Goal: Task Accomplishment & Management: Complete application form

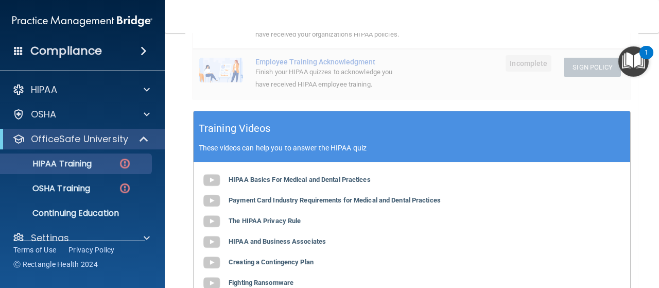
scroll to position [345, 0]
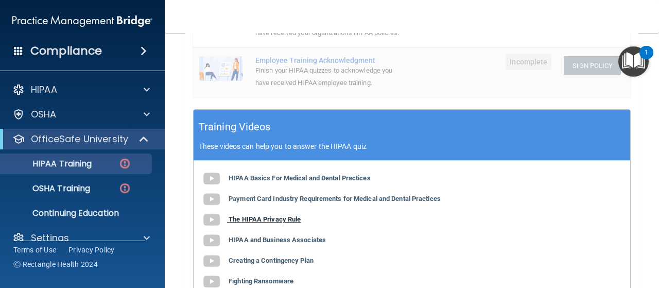
click at [284, 218] on b "The HIPAA Privacy Rule" at bounding box center [265, 219] width 72 height 8
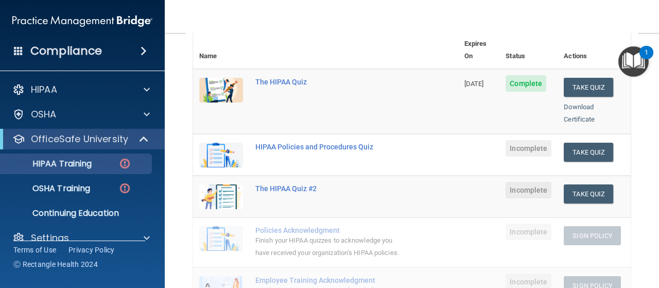
scroll to position [121, 0]
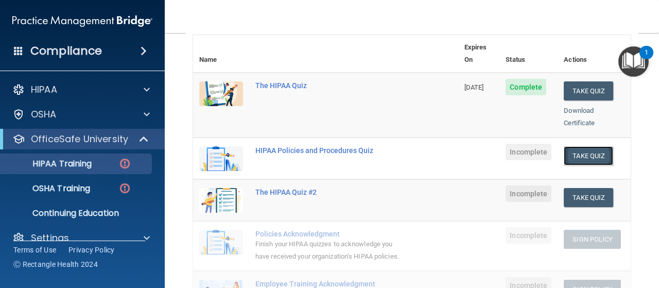
click at [583, 146] on button "Take Quiz" at bounding box center [588, 155] width 49 height 19
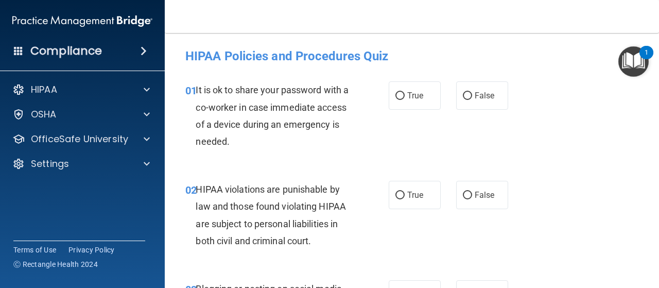
click at [306, 108] on span "It is ok to share your password with a co-worker in case immediate access of a …" at bounding box center [272, 115] width 153 height 62
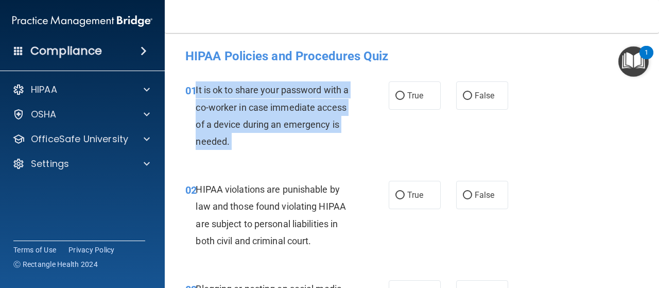
click at [306, 108] on span "It is ok to share your password with a co-worker in case immediate access of a …" at bounding box center [272, 115] width 153 height 62
copy ng-form "It is ok to share your password with a co-worker in case immediate access of a …"
click at [307, 129] on span "It is ok to share your password with a co-worker in case immediate access of a …" at bounding box center [272, 115] width 153 height 62
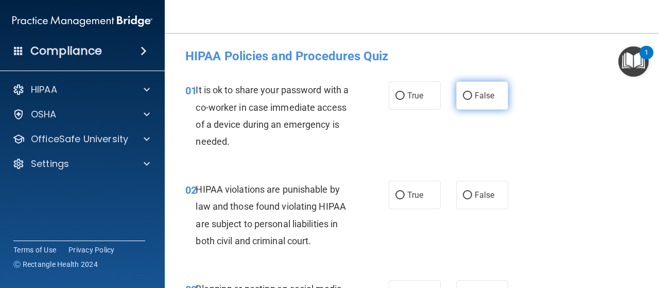
click at [461, 102] on label "False" at bounding box center [482, 95] width 52 height 28
click at [463, 100] on input "False" at bounding box center [467, 96] width 9 height 8
radio input "true"
click at [289, 219] on span "HIPAA violations are punishable by law and those found violating HIPAA are subj…" at bounding box center [271, 215] width 150 height 62
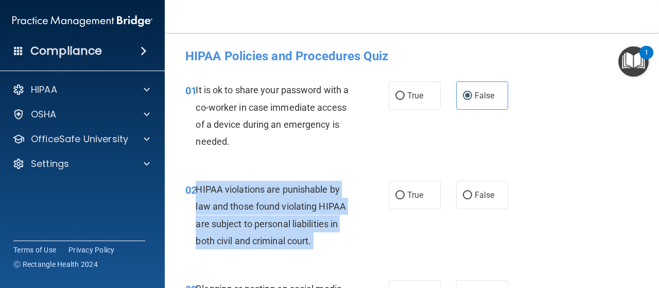
click at [289, 219] on span "HIPAA violations are punishable by law and those found violating HIPAA are subj…" at bounding box center [271, 215] width 150 height 62
copy ng-form "HIPAA violations are punishable by law and those found violating HIPAA are subj…"
drag, startPoint x: 371, startPoint y: 175, endPoint x: 399, endPoint y: 191, distance: 32.8
click at [399, 191] on div "02 HIPAA violations are punishable by law and those found violating HIPAA are s…" at bounding box center [412, 217] width 469 height 99
click at [399, 192] on input "True" at bounding box center [400, 196] width 9 height 8
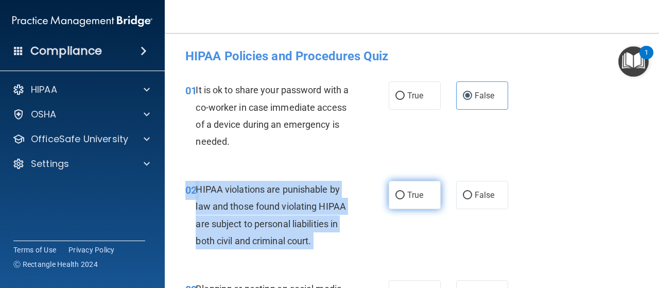
radio input "true"
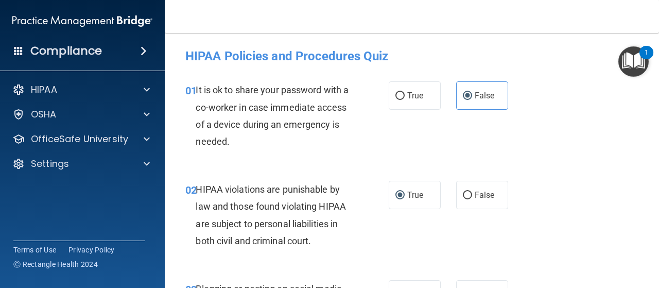
click at [375, 131] on div "01 It is ok to share your password with a co-worker in case immediate access of…" at bounding box center [287, 118] width 234 height 74
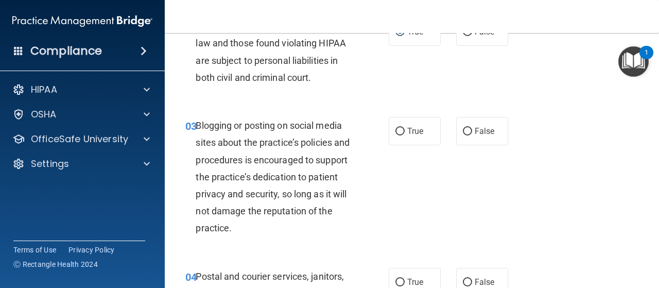
scroll to position [168, 0]
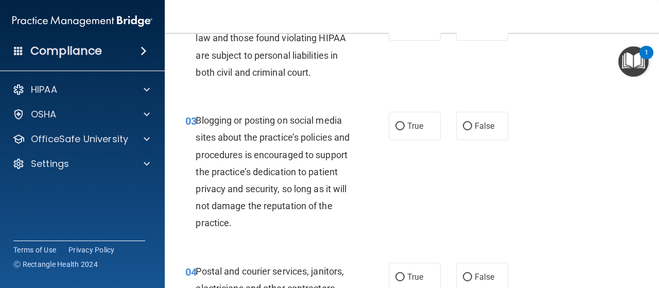
click at [317, 159] on span "Blogging or posting on social media sites about the practice’s policies and pro…" at bounding box center [273, 171] width 154 height 113
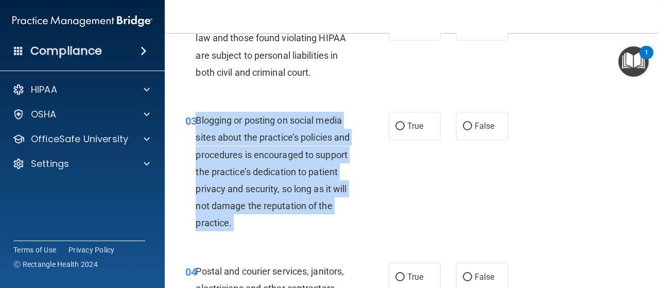
click at [317, 159] on span "Blogging or posting on social media sites about the practice’s policies and pro…" at bounding box center [273, 171] width 154 height 113
copy ng-form "Blogging or posting on social media sites about the practice’s policies and pro…"
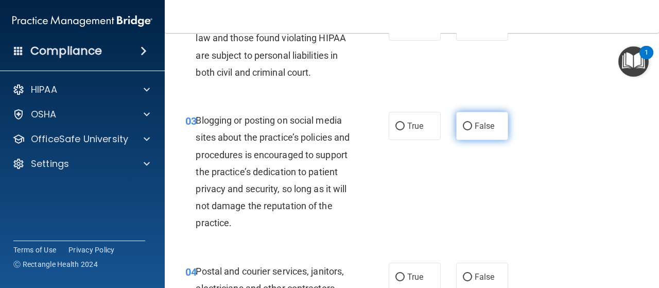
click at [468, 128] on label "False" at bounding box center [482, 126] width 52 height 28
click at [468, 128] on input "False" at bounding box center [467, 127] width 9 height 8
radio input "true"
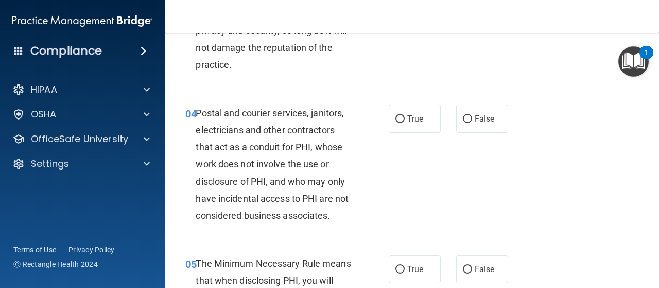
scroll to position [333, 0]
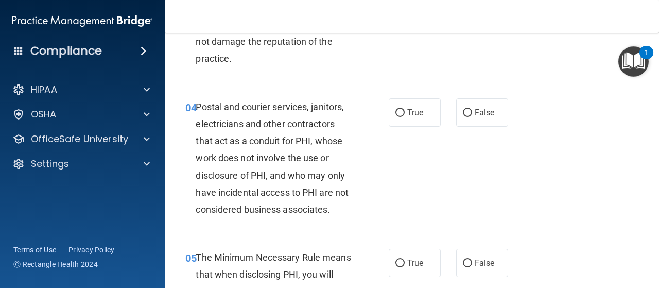
click at [302, 148] on div "Postal and courier services, janitors, electricians and other contractors that …" at bounding box center [278, 158] width 164 height 120
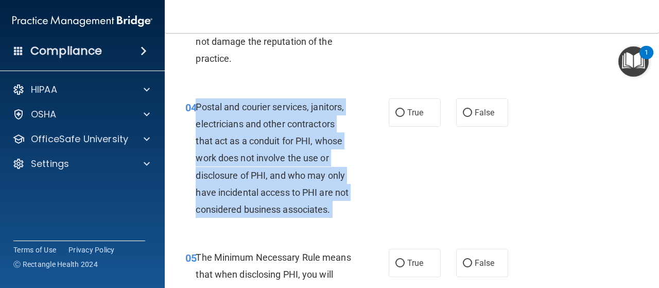
click at [302, 148] on div "Postal and courier services, janitors, electricians and other contractors that …" at bounding box center [278, 158] width 164 height 120
copy ng-form "Postal and courier services, janitors, electricians and other contractors that …"
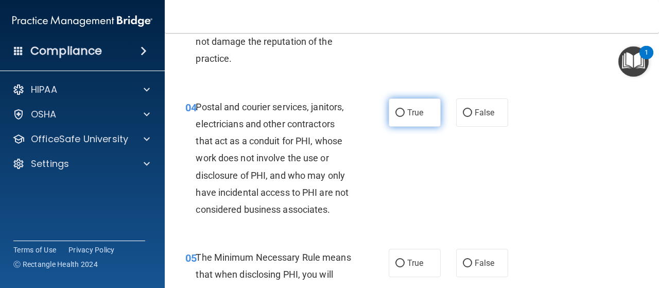
click at [412, 99] on label "True" at bounding box center [415, 112] width 52 height 28
click at [405, 109] on input "True" at bounding box center [400, 113] width 9 height 8
radio input "true"
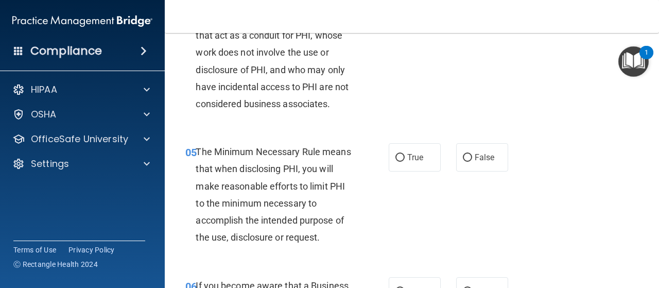
scroll to position [439, 0]
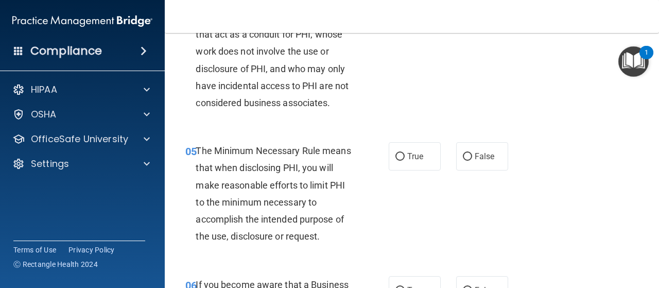
click at [289, 161] on div "The Minimum Necessary Rule means that when disclosing PHI, you will make reason…" at bounding box center [278, 193] width 164 height 102
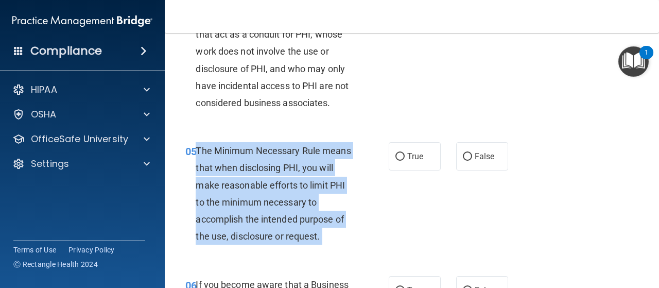
click at [289, 161] on div "The Minimum Necessary Rule means that when disclosing PHI, you will make reason…" at bounding box center [278, 193] width 164 height 102
copy ng-form "The Minimum Necessary Rule means that when disclosing PHI, you will make reason…"
click at [396, 159] on input "True" at bounding box center [400, 157] width 9 height 8
radio input "true"
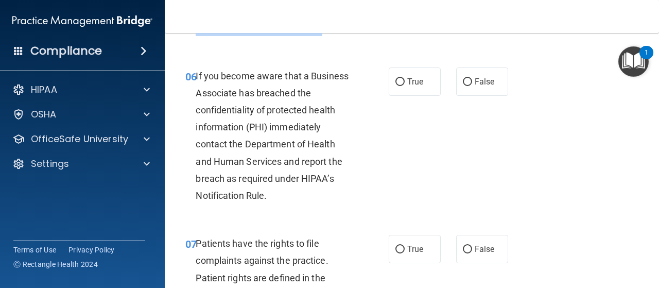
scroll to position [648, 0]
click at [286, 145] on span "If you become aware that a Business Associate has breached the confidentiality …" at bounding box center [272, 135] width 153 height 131
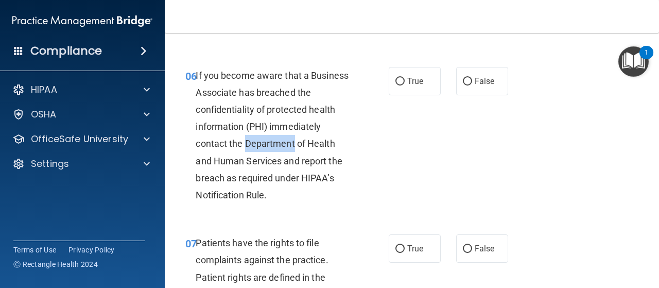
click at [286, 145] on span "If you become aware that a Business Associate has breached the confidentiality …" at bounding box center [272, 135] width 153 height 131
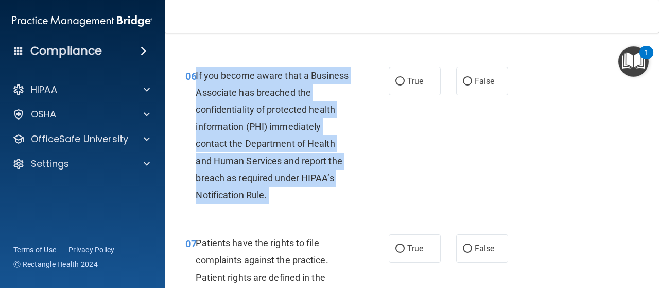
click at [286, 145] on span "If you become aware that a Business Associate has breached the confidentiality …" at bounding box center [272, 135] width 153 height 131
copy ng-form "If you become aware that a Business Associate has breached the confidentiality …"
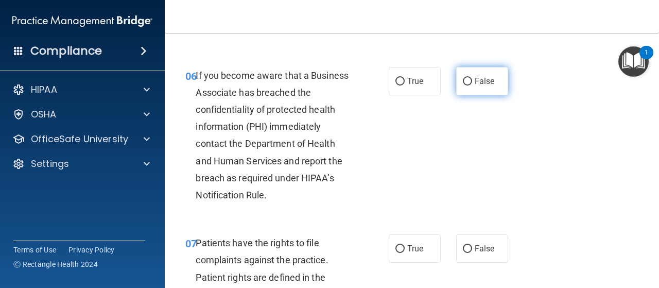
click at [456, 90] on label "False" at bounding box center [482, 81] width 52 height 28
click at [463, 86] on input "False" at bounding box center [467, 82] width 9 height 8
radio input "true"
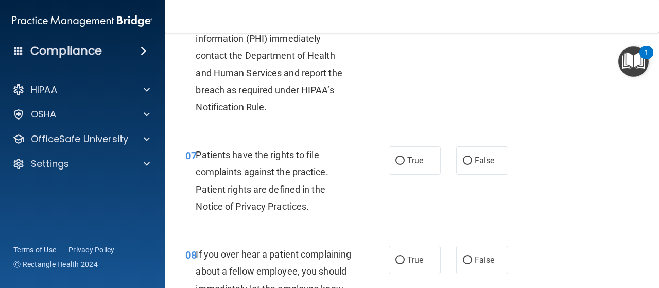
scroll to position [739, 0]
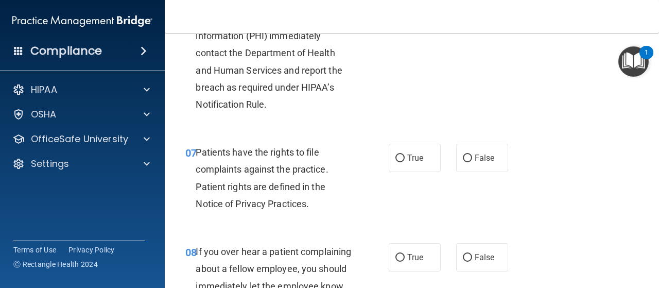
click at [275, 169] on span "Patients have the rights to file complaints against the practice. Patient right…" at bounding box center [262, 178] width 132 height 62
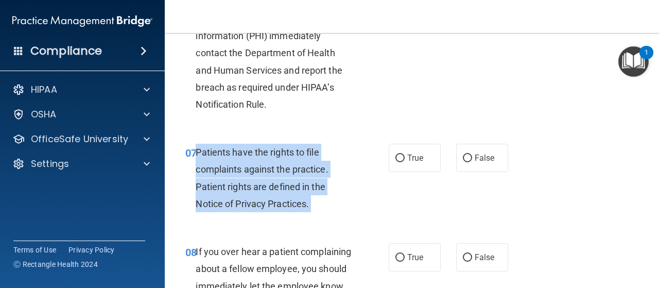
click at [275, 169] on span "Patients have the rights to file complaints against the practice. Patient right…" at bounding box center [262, 178] width 132 height 62
copy ng-form "Patients have the rights to file complaints against the practice. Patient right…"
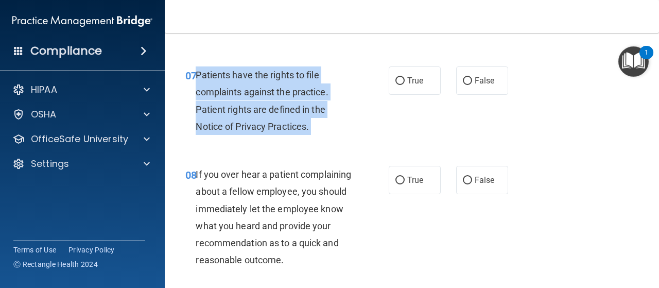
scroll to position [845, 0]
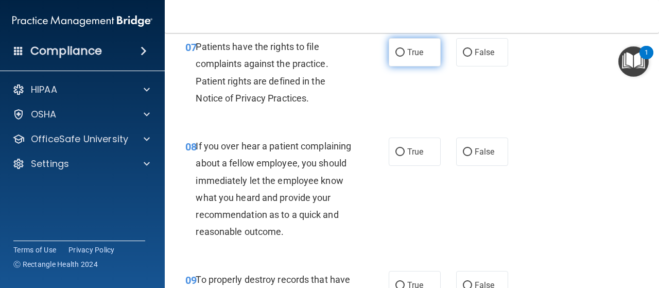
click at [417, 64] on label "True" at bounding box center [415, 52] width 52 height 28
click at [405, 57] on input "True" at bounding box center [400, 53] width 9 height 8
radio input "true"
click at [308, 178] on span "If you over hear a patient complaining about a fellow employee, you should imme…" at bounding box center [274, 189] width 156 height 96
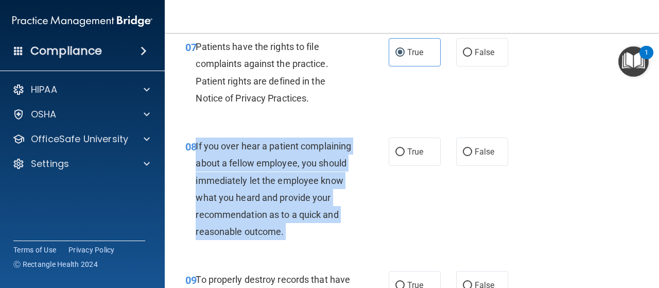
click at [308, 178] on span "If you over hear a patient complaining about a fellow employee, you should imme…" at bounding box center [274, 189] width 156 height 96
copy ng-form "If you over hear a patient complaining about a fellow employee, you should imme…"
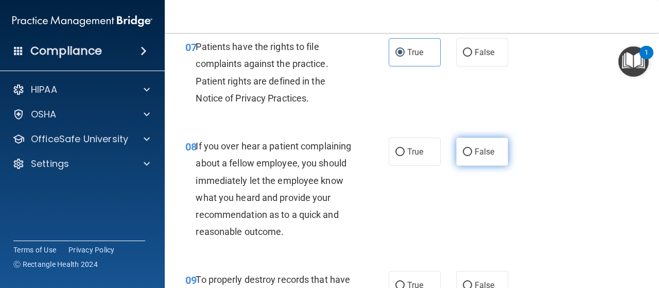
click at [479, 149] on span "False" at bounding box center [485, 152] width 20 height 10
click at [472, 149] on input "False" at bounding box center [467, 152] width 9 height 8
radio input "true"
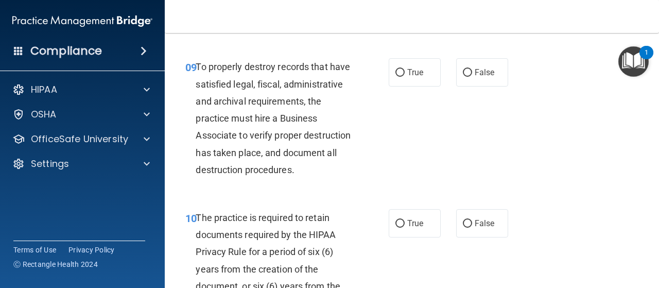
scroll to position [1059, 0]
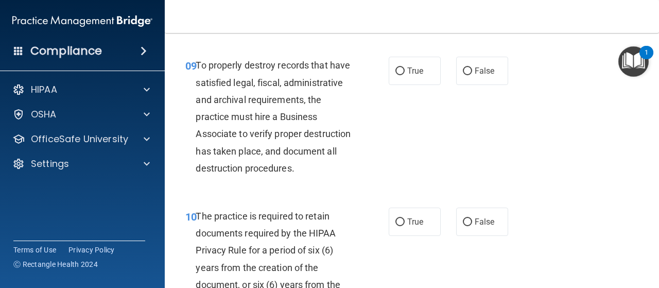
click at [291, 174] on div "To properly destroy records that have satisfied legal, fiscal, administrative a…" at bounding box center [278, 117] width 164 height 120
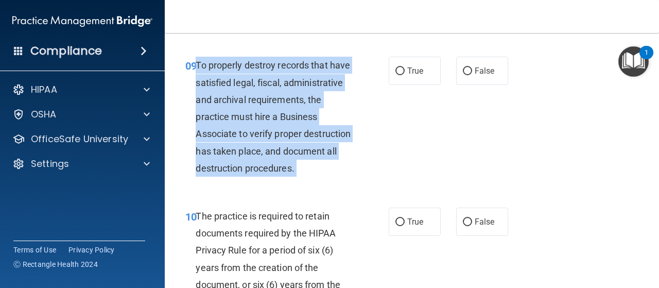
click at [291, 174] on div "To properly destroy records that have satisfied legal, fiscal, administrative a…" at bounding box center [278, 117] width 164 height 120
copy ng-form "To properly destroy records that have satisfied legal, fiscal, administrative a…"
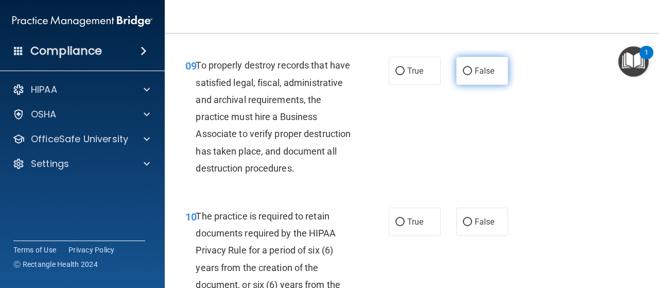
click at [482, 76] on span "False" at bounding box center [485, 71] width 20 height 10
click at [472, 75] on input "False" at bounding box center [467, 71] width 9 height 8
radio input "true"
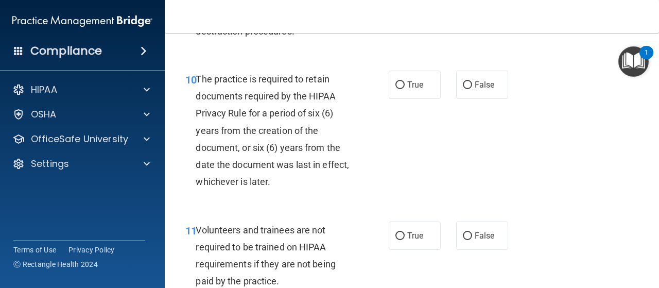
scroll to position [1199, 0]
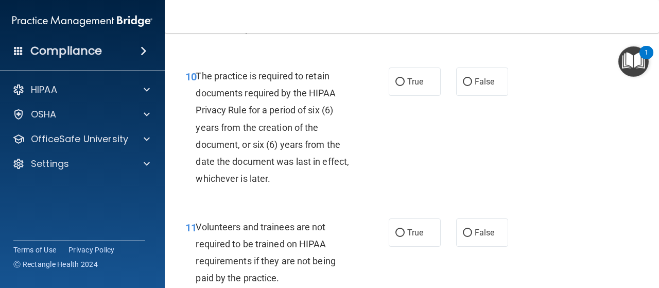
click at [302, 158] on span "The practice is required to retain documents required by the HIPAA Privacy Rule…" at bounding box center [272, 127] width 153 height 113
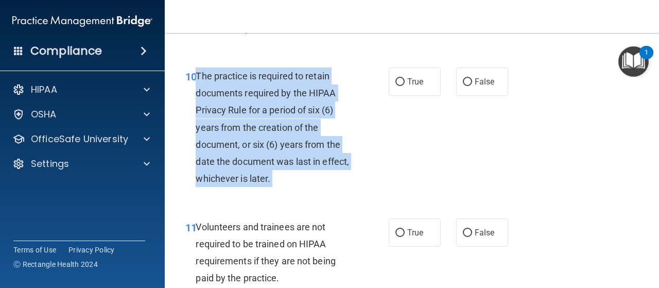
click at [302, 158] on span "The practice is required to retain documents required by the HIPAA Privacy Rule…" at bounding box center [272, 127] width 153 height 113
copy ng-form "The practice is required to retain documents required by the HIPAA Privacy Rule…"
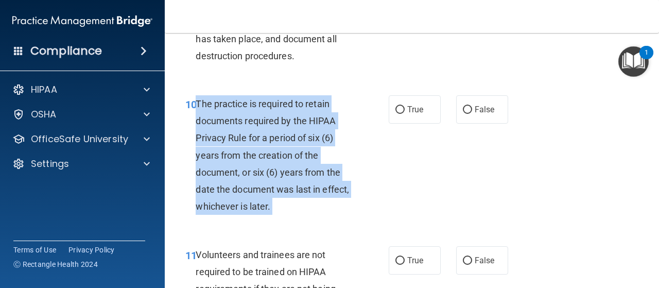
scroll to position [1172, 0]
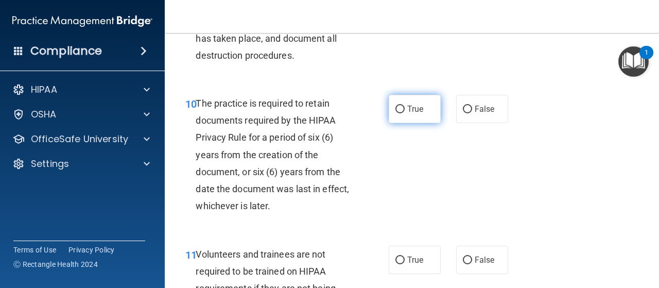
click at [402, 123] on label "True" at bounding box center [415, 109] width 52 height 28
click at [402, 113] on input "True" at bounding box center [400, 110] width 9 height 8
radio input "true"
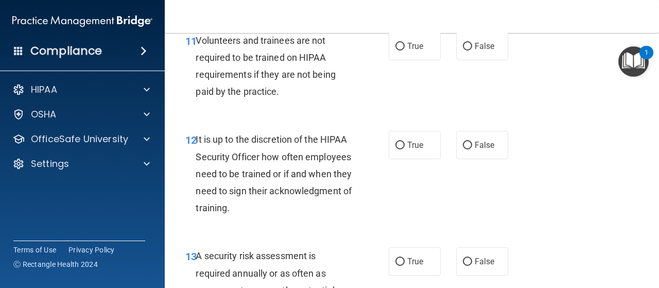
scroll to position [1386, 0]
click at [300, 97] on span "Volunteers and trainees are not required to be trained on HIPAA requirements if…" at bounding box center [266, 66] width 140 height 62
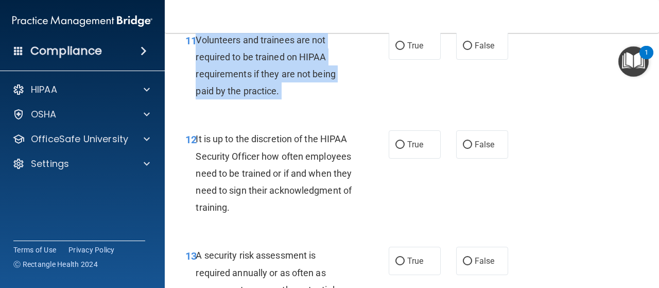
click at [300, 97] on span "Volunteers and trainees are not required to be trained on HIPAA requirements if…" at bounding box center [266, 66] width 140 height 62
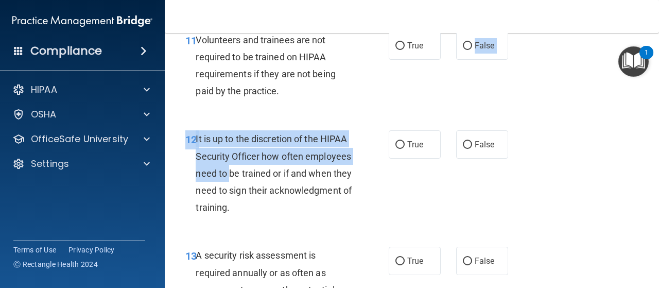
drag, startPoint x: 463, startPoint y: 84, endPoint x: 274, endPoint y: 210, distance: 226.3
click at [274, 210] on span "It is up to the discretion of the HIPAA Security Officer how often employees ne…" at bounding box center [274, 172] width 156 height 79
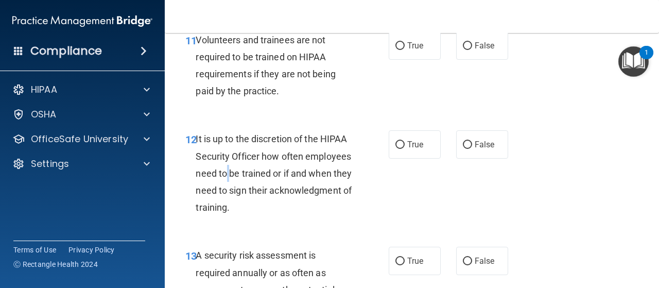
click at [274, 210] on span "It is up to the discretion of the HIPAA Security Officer how often employees ne…" at bounding box center [274, 172] width 156 height 79
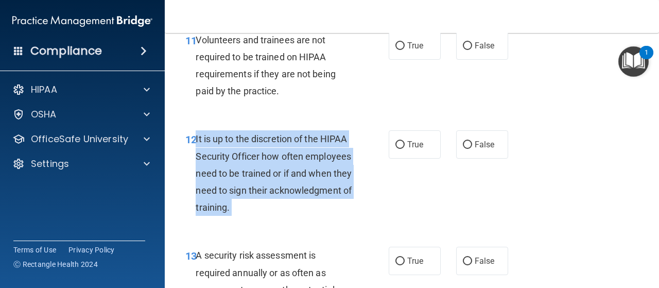
click at [274, 210] on span "It is up to the discretion of the HIPAA Security Officer how often employees ne…" at bounding box center [274, 172] width 156 height 79
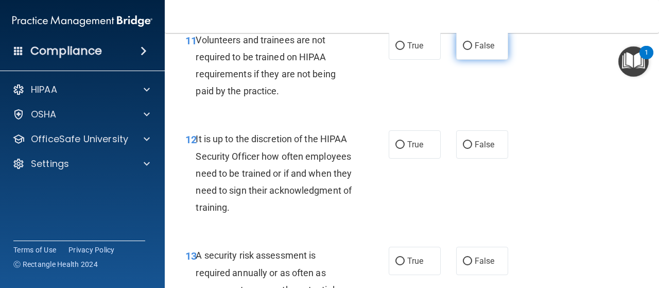
click at [469, 60] on label "False" at bounding box center [482, 45] width 52 height 28
click at [469, 50] on input "False" at bounding box center [467, 46] width 9 height 8
radio input "true"
click at [308, 208] on span "It is up to the discretion of the HIPAA Security Officer how often employees ne…" at bounding box center [274, 172] width 156 height 79
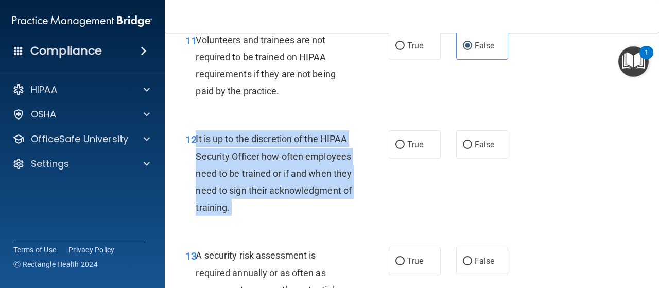
click at [308, 208] on span "It is up to the discretion of the HIPAA Security Officer how often employees ne…" at bounding box center [274, 172] width 156 height 79
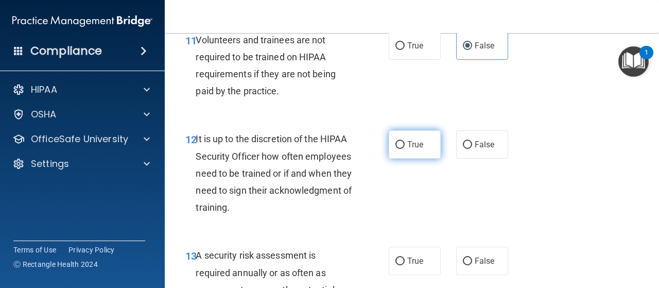
click at [407, 149] on span "True" at bounding box center [415, 145] width 16 height 10
click at [405, 149] on input "True" at bounding box center [400, 145] width 9 height 8
radio input "true"
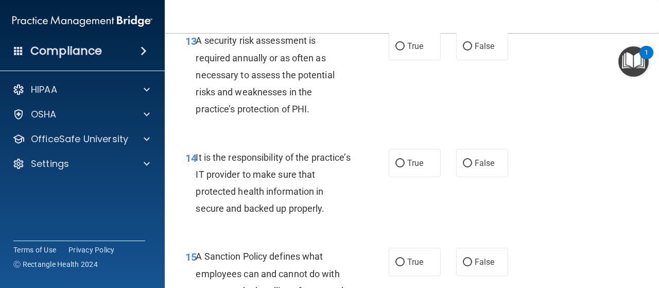
scroll to position [1601, 0]
click at [278, 117] on div "A security risk assessment is required annually or as often as necessary to ass…" at bounding box center [278, 74] width 164 height 86
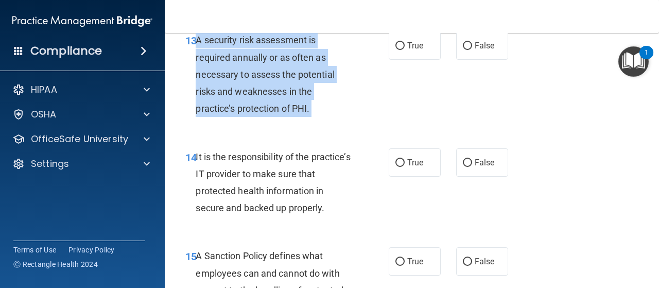
click at [278, 117] on div "A security risk assessment is required annually or as often as necessary to ass…" at bounding box center [278, 74] width 164 height 86
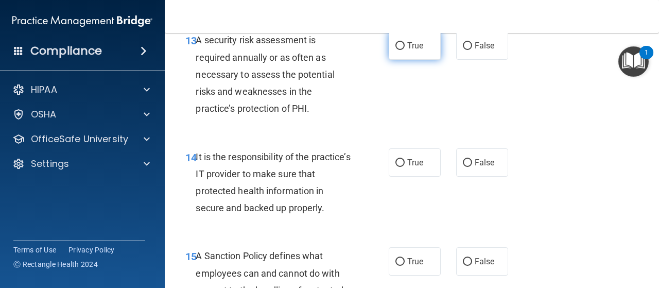
click at [400, 60] on label "True" at bounding box center [415, 45] width 52 height 28
click at [400, 50] on input "True" at bounding box center [400, 46] width 9 height 8
radio input "true"
click at [286, 214] on span "It is the responsibility of the practice’s IT provider to make sure that protec…" at bounding box center [273, 182] width 155 height 62
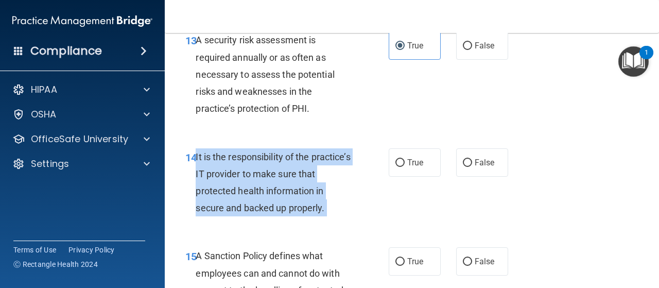
click at [286, 214] on span "It is the responsibility of the practice’s IT provider to make sure that protec…" at bounding box center [273, 182] width 155 height 62
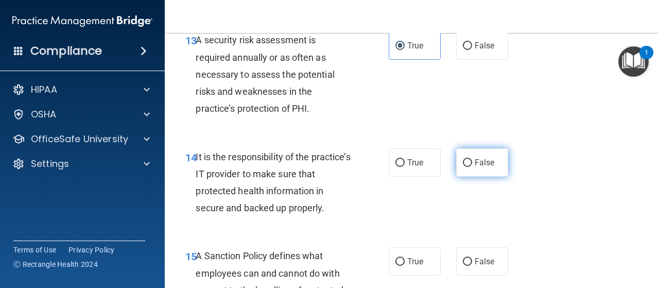
click at [481, 167] on span "False" at bounding box center [485, 163] width 20 height 10
click at [472, 167] on input "False" at bounding box center [467, 163] width 9 height 8
radio input "true"
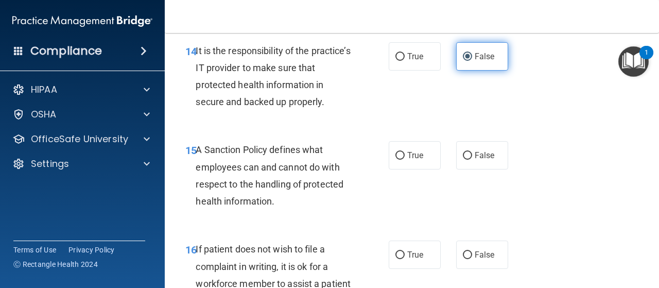
scroll to position [1712, 0]
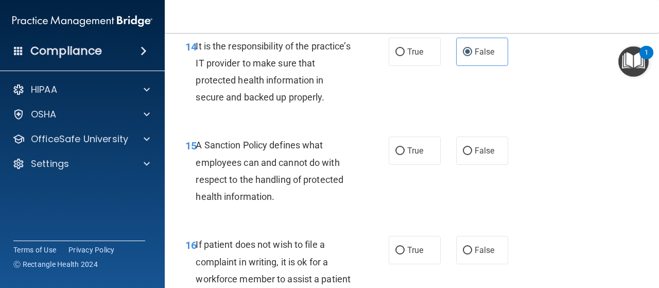
click at [317, 202] on span "A Sanction Policy defines what employees can and cannot do with respect to the …" at bounding box center [270, 171] width 148 height 62
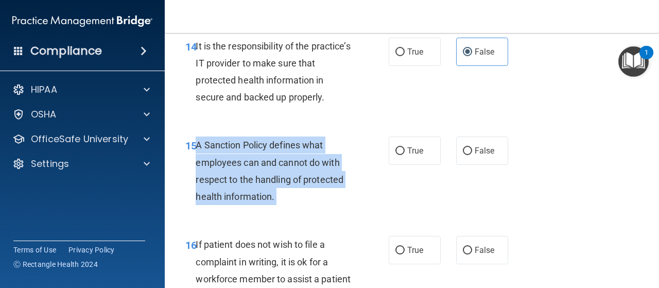
click at [317, 202] on span "A Sanction Policy defines what employees can and cannot do with respect to the …" at bounding box center [270, 171] width 148 height 62
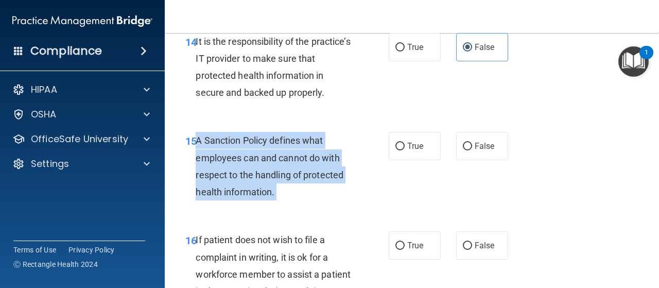
scroll to position [1717, 0]
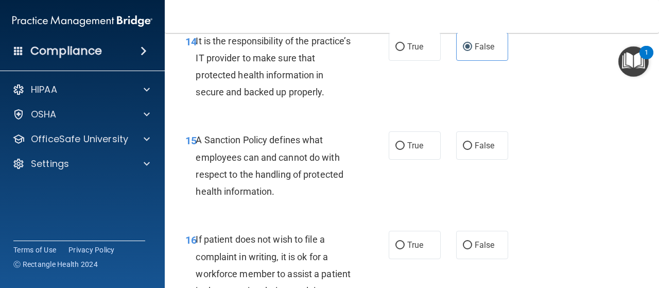
click at [480, 196] on div "15 A Sanction Policy defines what employees can and cannot do with respect to t…" at bounding box center [412, 167] width 469 height 99
click at [475, 160] on label "False" at bounding box center [482, 145] width 52 height 28
click at [472, 150] on input "False" at bounding box center [467, 146] width 9 height 8
radio input "true"
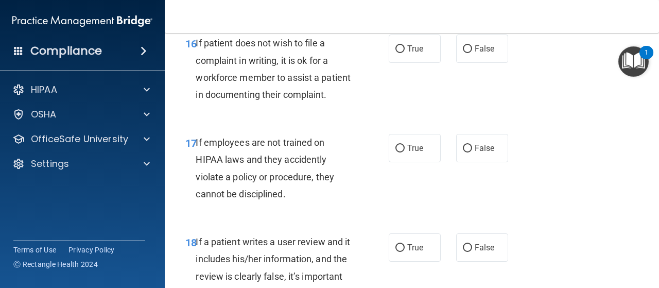
scroll to position [1914, 0]
click at [269, 99] on span "If patient does not wish to file a complaint in writing, it is ok for a workfor…" at bounding box center [273, 68] width 155 height 62
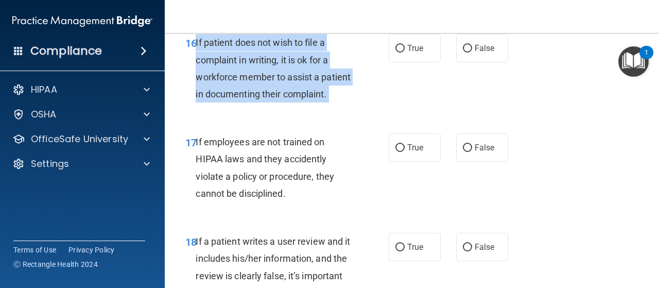
click at [269, 99] on span "If patient does not wish to file a complaint in writing, it is ok for a workfor…" at bounding box center [273, 68] width 155 height 62
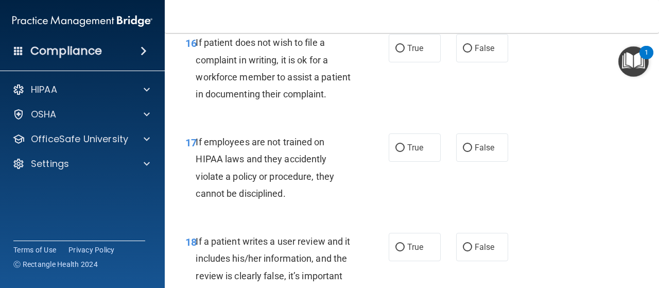
click at [250, 199] on span "If employees are not trained on HIPAA laws and they accidently violate a policy…" at bounding box center [265, 167] width 139 height 62
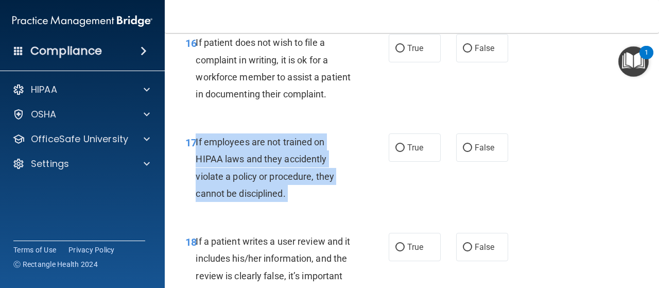
click at [250, 199] on span "If employees are not trained on HIPAA laws and they accidently violate a policy…" at bounding box center [265, 167] width 139 height 62
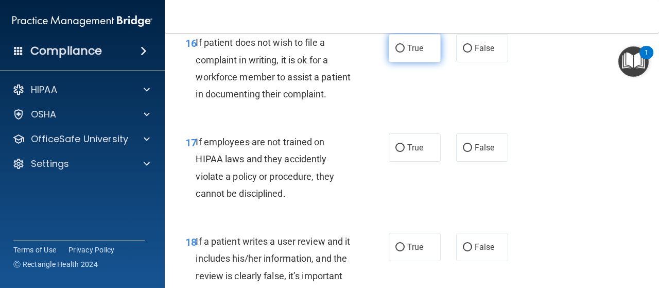
click at [420, 62] on label "True" at bounding box center [415, 48] width 52 height 28
click at [405, 53] on input "True" at bounding box center [400, 49] width 9 height 8
radio input "true"
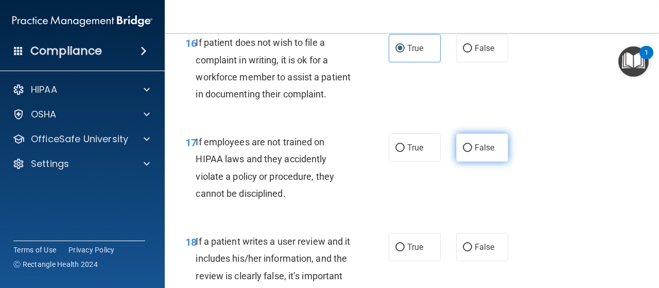
click at [471, 162] on label "False" at bounding box center [482, 147] width 52 height 28
click at [471, 152] on input "False" at bounding box center [467, 148] width 9 height 8
radio input "true"
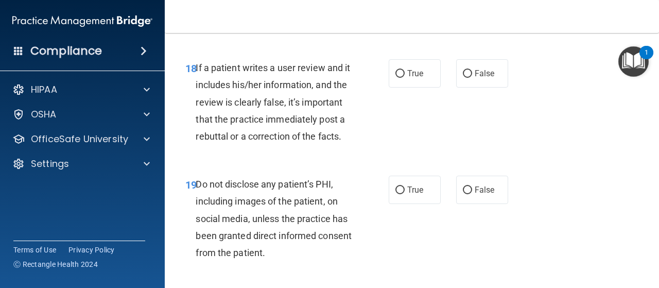
scroll to position [2088, 0]
click at [291, 141] on span "If a patient writes a user review and it includes his/her information, and the …" at bounding box center [273, 101] width 155 height 79
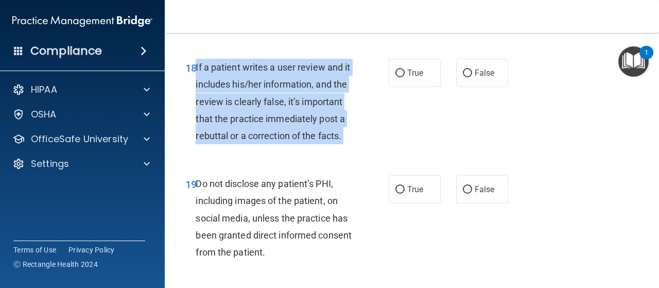
click at [291, 141] on span "If a patient writes a user review and it includes his/her information, and the …" at bounding box center [273, 101] width 155 height 79
click at [463, 77] on input "False" at bounding box center [467, 74] width 9 height 8
radio input "true"
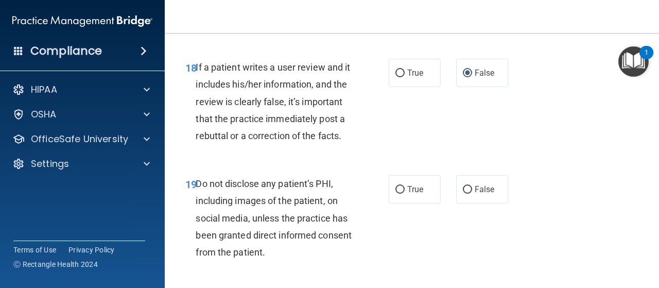
click at [345, 162] on div "18 If a patient writes a user review and it includes his/her information, and t…" at bounding box center [412, 104] width 469 height 116
click at [270, 261] on div "Do not disclose any patient’s PHI, including images of the patient, on social m…" at bounding box center [278, 218] width 164 height 86
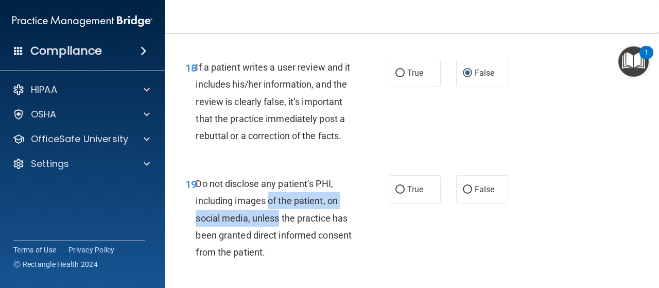
click at [270, 261] on div "Do not disclose any patient’s PHI, including images of the patient, on social m…" at bounding box center [278, 218] width 164 height 86
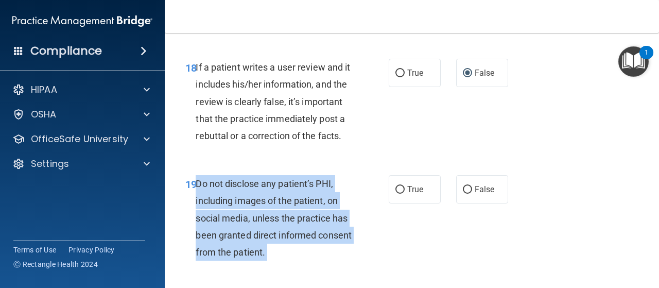
click at [270, 261] on div "Do not disclose any patient’s PHI, including images of the patient, on social m…" at bounding box center [278, 218] width 164 height 86
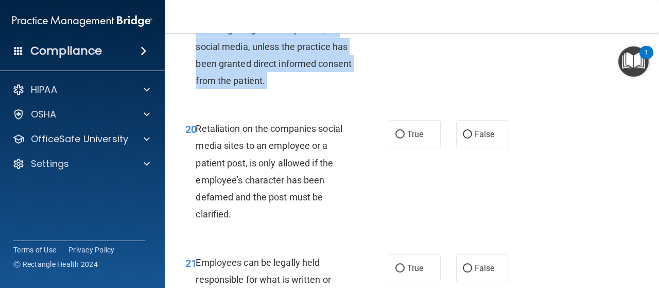
scroll to position [2261, 0]
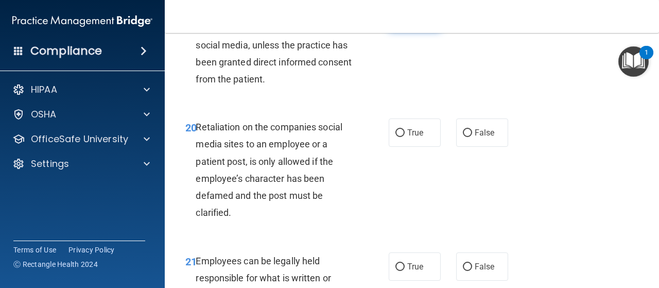
click at [424, 30] on label "True" at bounding box center [415, 16] width 52 height 28
click at [405, 21] on input "True" at bounding box center [400, 17] width 9 height 8
radio input "true"
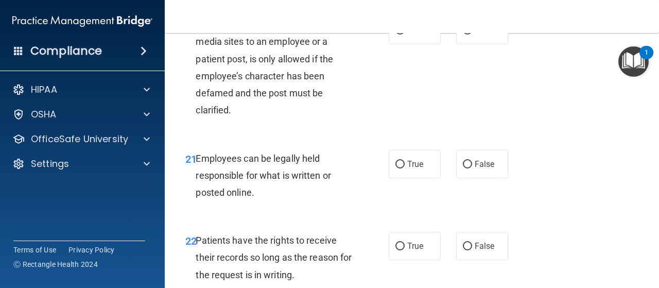
scroll to position [2370, 0]
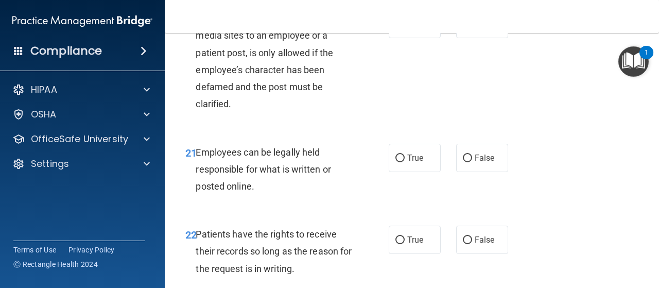
click at [286, 109] on span "Retaliation on the companies social media sites to an employee or a patient pos…" at bounding box center [269, 61] width 147 height 96
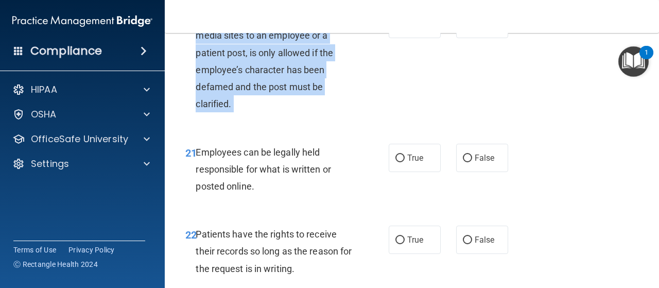
click at [286, 109] on span "Retaliation on the companies social media sites to an employee or a patient pos…" at bounding box center [269, 61] width 147 height 96
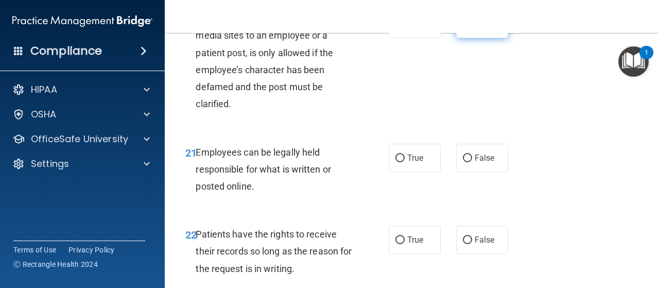
click at [482, 38] on label "False" at bounding box center [482, 24] width 52 height 28
click at [472, 28] on input "False" at bounding box center [467, 25] width 9 height 8
radio input "true"
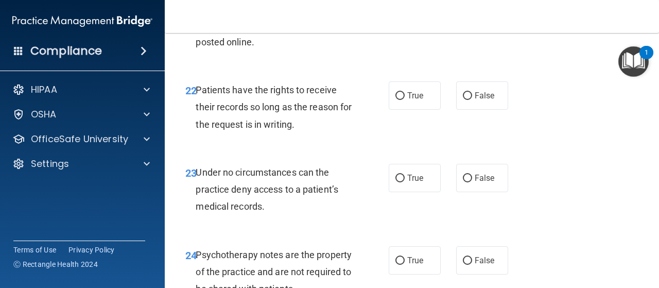
scroll to position [2533, 0]
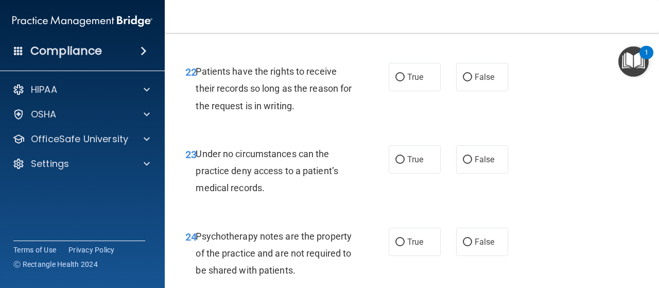
click at [259, 29] on span "Employees can be legally held responsible for what is written or posted online." at bounding box center [263, 6] width 135 height 45
click at [253, 111] on span "Patients have the rights to receive their records so long as the reason for the…" at bounding box center [274, 88] width 156 height 45
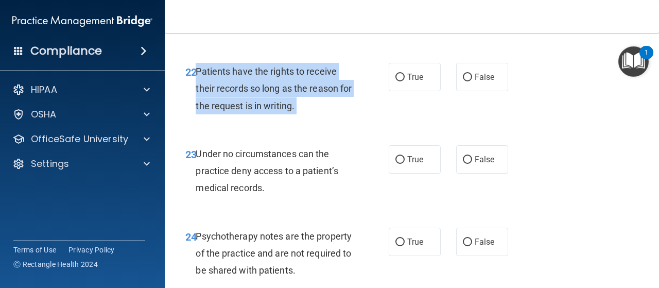
click at [253, 111] on span "Patients have the rights to receive their records so long as the reason for the…" at bounding box center [274, 88] width 156 height 45
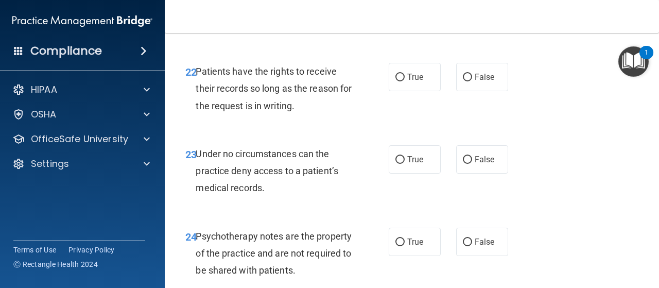
radio input "true"
click at [399, 91] on label "True" at bounding box center [415, 77] width 52 height 28
click at [399, 81] on input "True" at bounding box center [400, 78] width 9 height 8
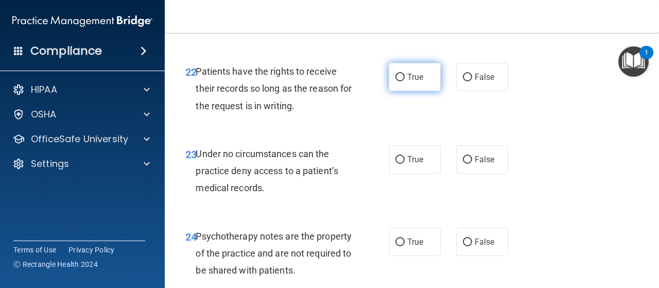
radio input "true"
click at [286, 193] on span "Under no circumstances can the practice deny access to a patient’s medical reco…" at bounding box center [267, 170] width 143 height 45
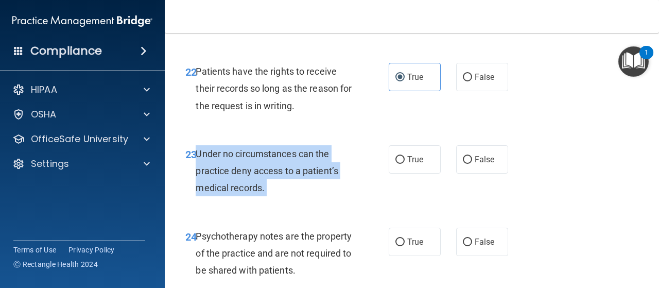
click at [286, 193] on span "Under no circumstances can the practice deny access to a patient’s medical reco…" at bounding box center [267, 170] width 143 height 45
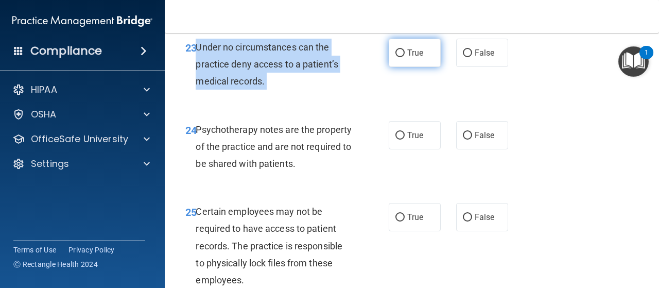
scroll to position [2640, 0]
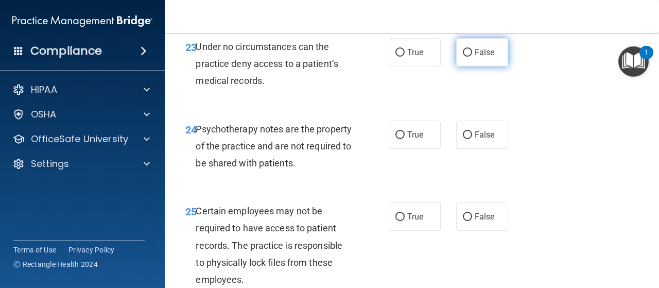
click at [463, 66] on label "False" at bounding box center [482, 52] width 52 height 28
click at [463, 57] on input "False" at bounding box center [467, 53] width 9 height 8
radio input "true"
click at [288, 177] on div "24 Psychotherapy notes are the property of the practice and are not required to…" at bounding box center [287, 149] width 234 height 57
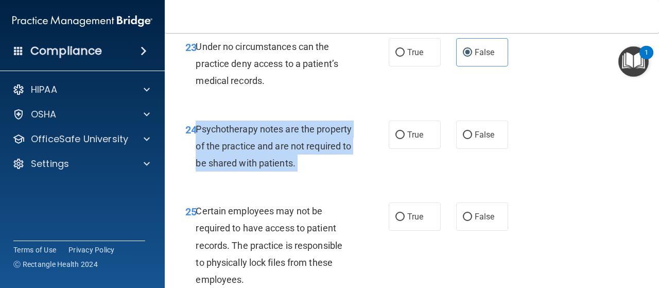
click at [288, 177] on div "24 Psychotherapy notes are the property of the practice and are not required to…" at bounding box center [287, 149] width 234 height 57
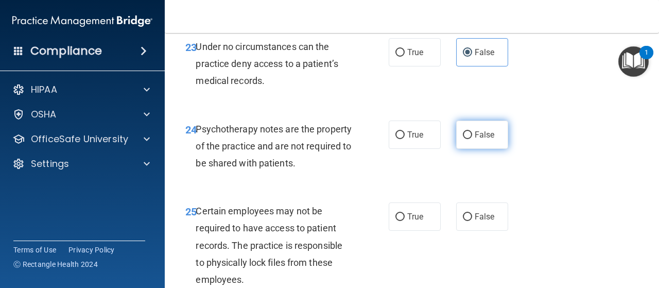
click at [469, 149] on label "False" at bounding box center [482, 135] width 52 height 28
click at [469, 139] on input "False" at bounding box center [467, 135] width 9 height 8
radio input "true"
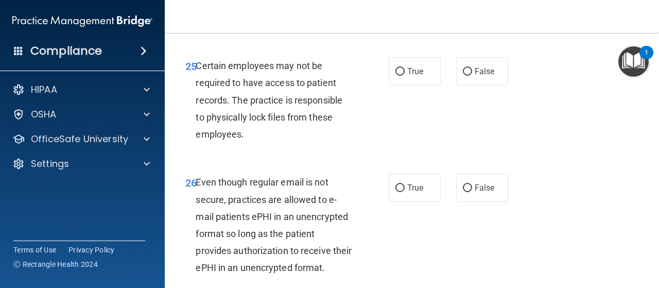
scroll to position [2786, 0]
click at [285, 139] on span "Certain employees may not be required to have access to patient records. The pr…" at bounding box center [269, 99] width 147 height 79
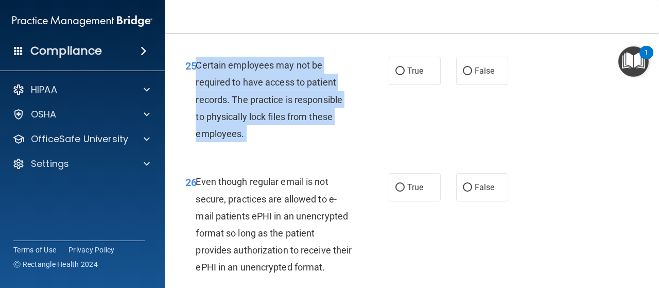
click at [285, 139] on span "Certain employees may not be required to have access to patient records. The pr…" at bounding box center [269, 99] width 147 height 79
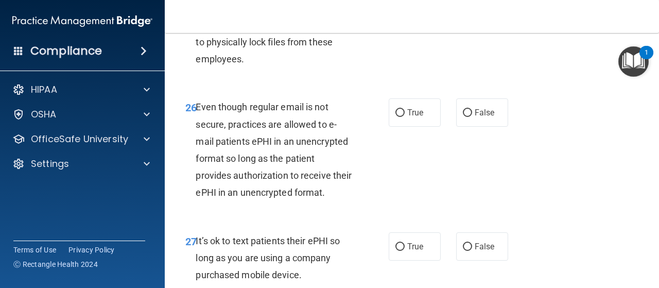
scroll to position [2861, 0]
radio input "true"
click at [295, 200] on div "Even though regular email is not secure, practices are allowed to e-mail patien…" at bounding box center [278, 149] width 164 height 102
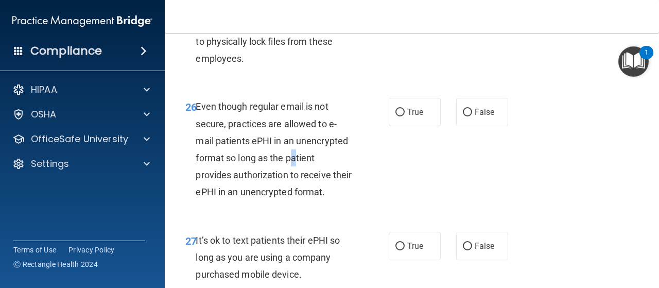
click at [295, 200] on div "Even though regular email is not secure, practices are allowed to e-mail patien…" at bounding box center [278, 149] width 164 height 102
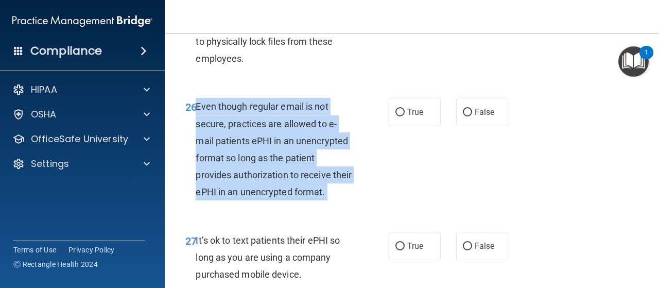
click at [295, 200] on div "Even though regular email is not secure, practices are allowed to e-mail patien…" at bounding box center [278, 149] width 164 height 102
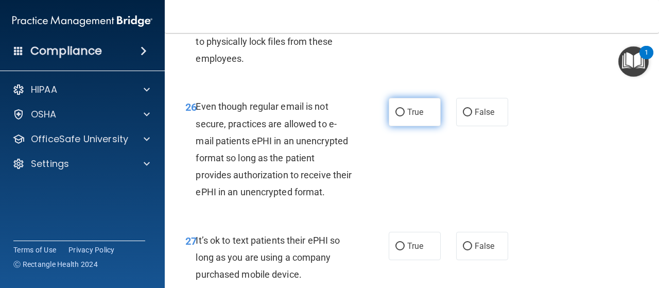
click at [417, 126] on label "True" at bounding box center [415, 112] width 52 height 28
click at [405, 116] on input "True" at bounding box center [400, 113] width 9 height 8
radio input "true"
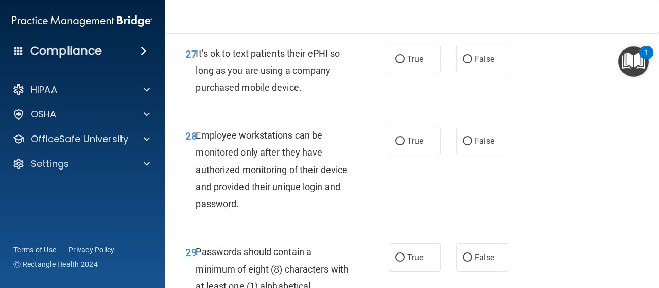
scroll to position [3048, 0]
click at [300, 92] on span "It’s ok to text patients their ePHI so long as you are using a company purchase…" at bounding box center [268, 69] width 144 height 45
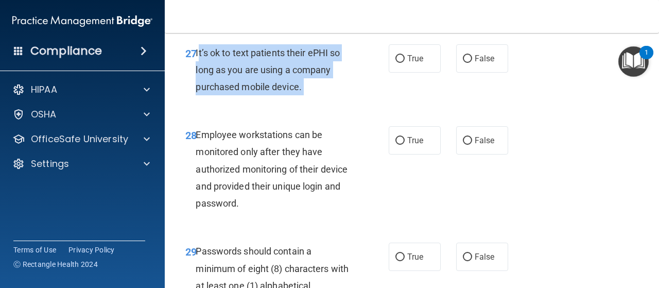
click at [300, 92] on span "It’s ok to text patients their ePHI so long as you are using a company purchase…" at bounding box center [268, 69] width 144 height 45
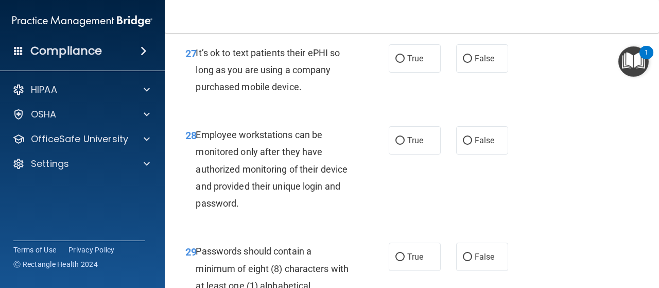
click at [222, 212] on div "Employee workstations can be monitored only after they have authorized monitori…" at bounding box center [278, 169] width 164 height 86
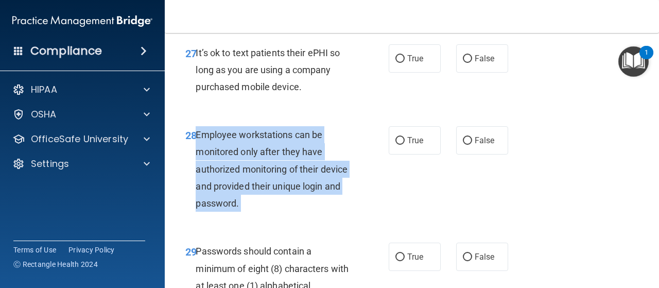
click at [222, 212] on div "Employee workstations can be monitored only after they have authorized monitori…" at bounding box center [278, 169] width 164 height 86
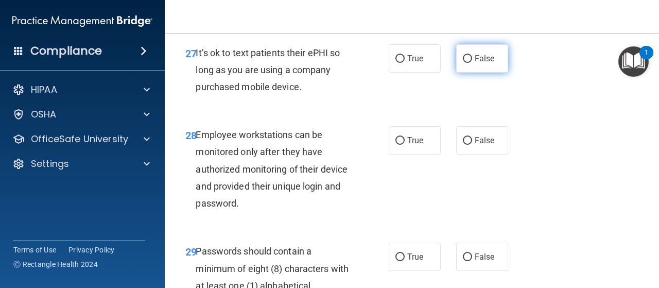
click at [480, 63] on span "False" at bounding box center [485, 59] width 20 height 10
click at [472, 63] on input "False" at bounding box center [467, 59] width 9 height 8
radio input "true"
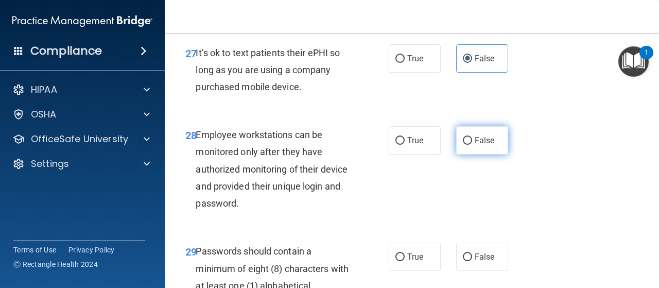
click at [478, 145] on span "False" at bounding box center [485, 140] width 20 height 10
click at [472, 145] on input "False" at bounding box center [467, 141] width 9 height 8
radio input "true"
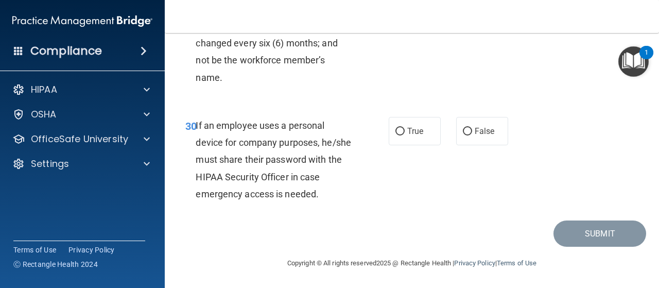
scroll to position [3337, 0]
click at [270, 82] on span "Passwords should contain a minimum of eight (8) characters with at least one (1…" at bounding box center [273, 25] width 155 height 113
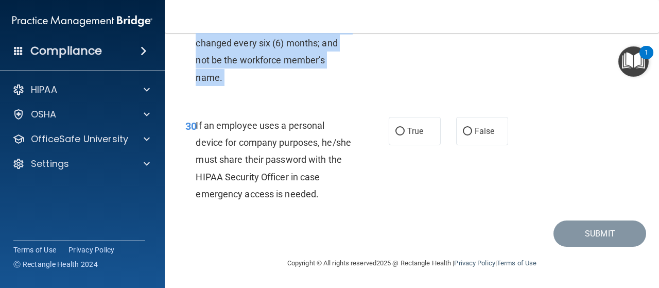
click at [270, 82] on span "Passwords should contain a minimum of eight (8) characters with at least one (1…" at bounding box center [273, 25] width 155 height 113
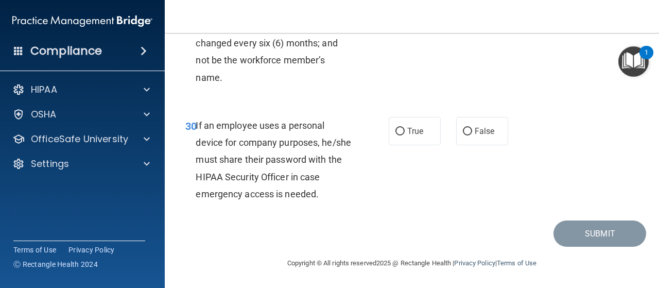
radio input "true"
click at [278, 195] on span "If an employee uses a personal device for company purposes, he/she must share t…" at bounding box center [274, 159] width 156 height 79
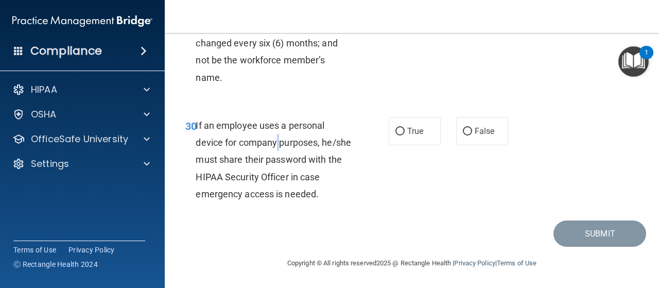
click at [278, 195] on span "If an employee uses a personal device for company purposes, he/she must share t…" at bounding box center [274, 159] width 156 height 79
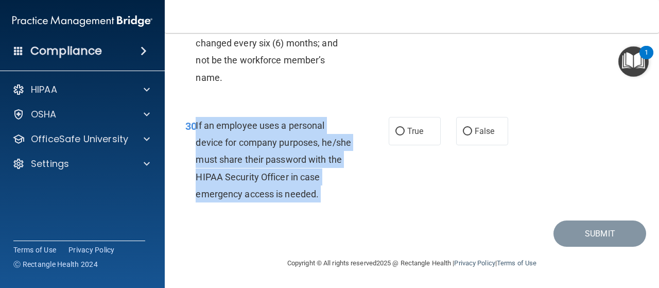
click at [278, 195] on span "If an employee uses a personal device for company purposes, he/she must share t…" at bounding box center [274, 159] width 156 height 79
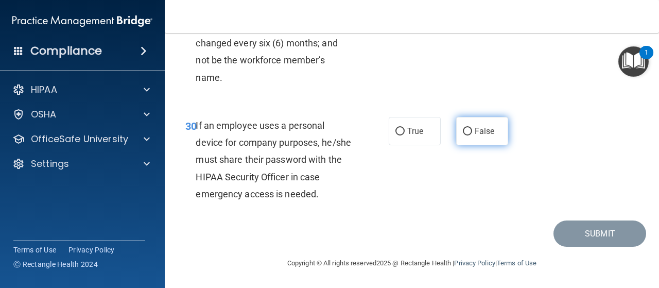
click at [484, 136] on span "False" at bounding box center [485, 131] width 20 height 10
click at [472, 135] on input "False" at bounding box center [467, 132] width 9 height 8
radio input "true"
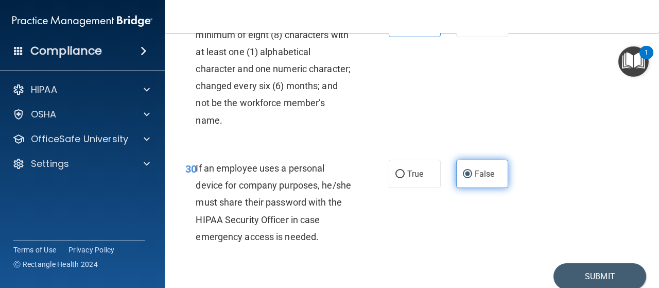
scroll to position [3392, 0]
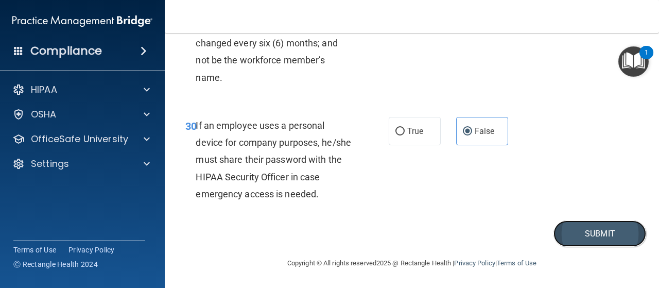
click at [612, 243] on button "Submit" at bounding box center [600, 233] width 93 height 26
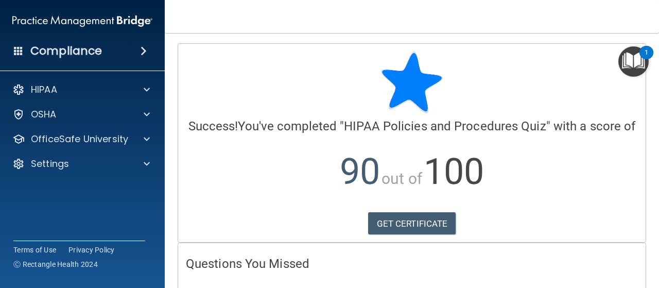
click at [445, 72] on div at bounding box center [412, 83] width 452 height 62
click at [387, 225] on div "Calculating your score.... Success! You've completed " HIPAA Policies and Proce…" at bounding box center [412, 143] width 468 height 198
click at [389, 235] on link "GET CERTIFICATE" at bounding box center [412, 223] width 88 height 23
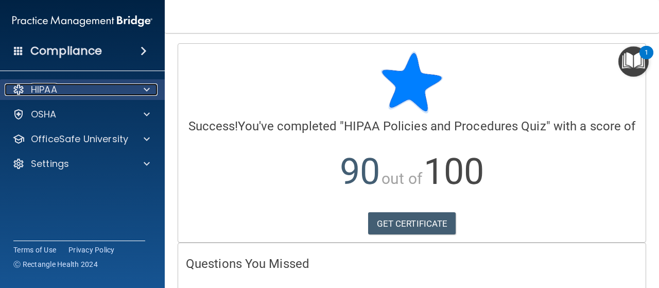
click at [47, 89] on p "HIPAA" at bounding box center [44, 89] width 26 height 12
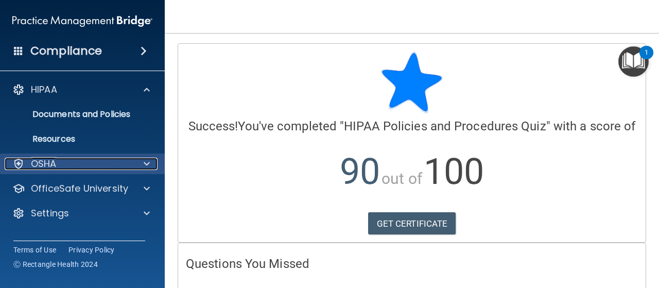
click at [58, 164] on div "OSHA" at bounding box center [69, 164] width 128 height 12
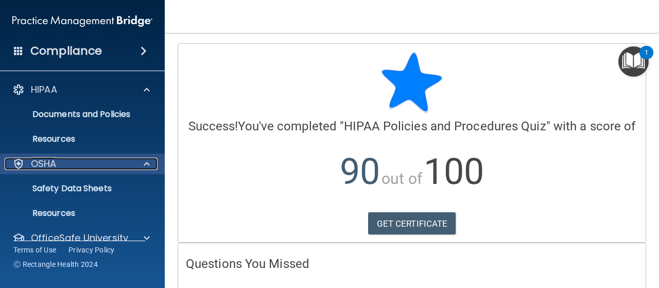
click at [58, 164] on div "OSHA" at bounding box center [69, 164] width 128 height 12
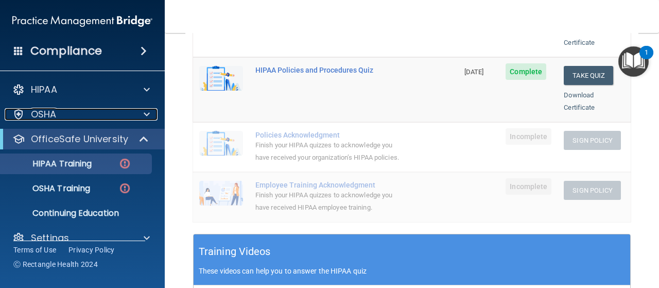
scroll to position [245, 0]
